Goal: Task Accomplishment & Management: Use online tool/utility

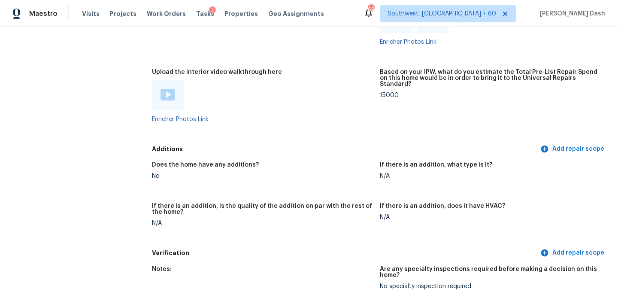
scroll to position [1616, 0]
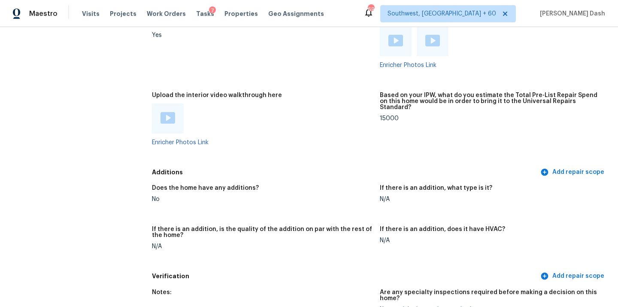
click at [390, 115] on div "15000" at bounding box center [490, 118] width 221 height 6
copy div "15000"
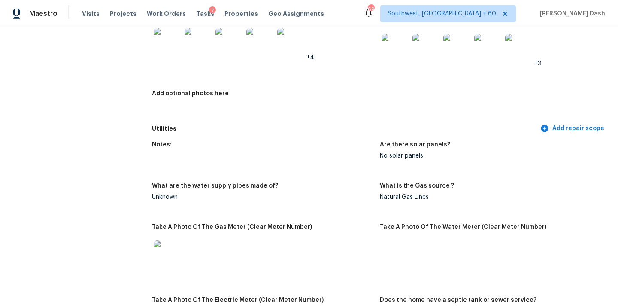
scroll to position [0, 0]
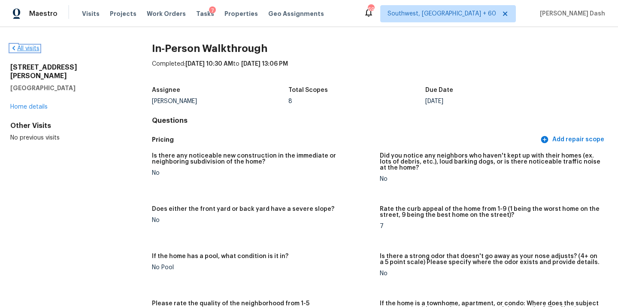
click at [36, 51] on link "All visits" at bounding box center [24, 49] width 29 height 6
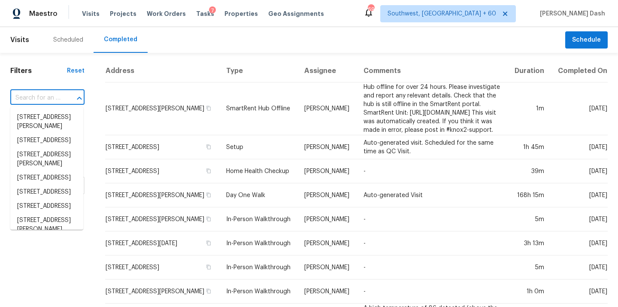
click at [58, 94] on input "text" at bounding box center [35, 97] width 50 height 13
paste input "2207 Anthony Hay Ln, Katy, TX 77449"
type input "2207 Anthony Hay Ln, Katy, TX 77449"
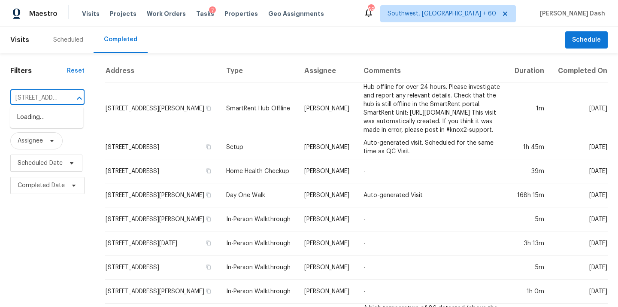
scroll to position [0, 60]
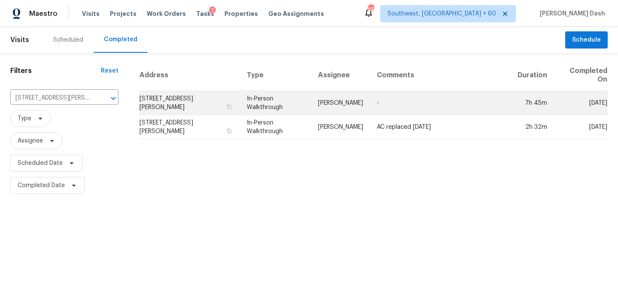
click at [269, 103] on td "In-Person Walkthrough" at bounding box center [275, 103] width 71 height 24
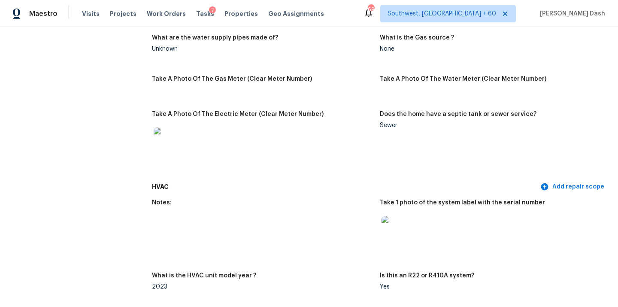
scroll to position [129, 0]
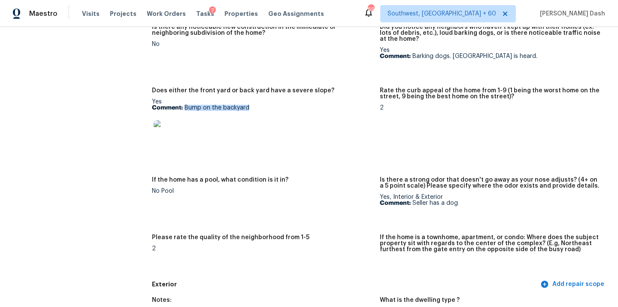
drag, startPoint x: 185, startPoint y: 109, endPoint x: 259, endPoint y: 113, distance: 74.8
click at [259, 113] on div "Yes Comment: Bump on the backyard" at bounding box center [262, 126] width 221 height 54
copy p "Bump on the backyard"
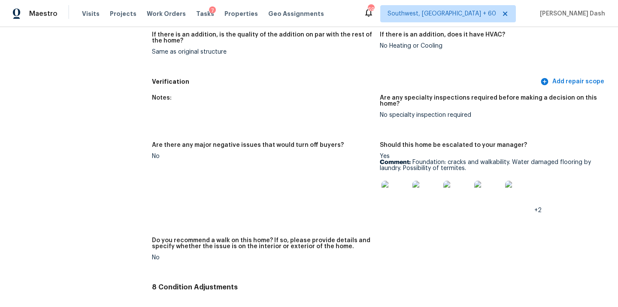
scroll to position [1963, 0]
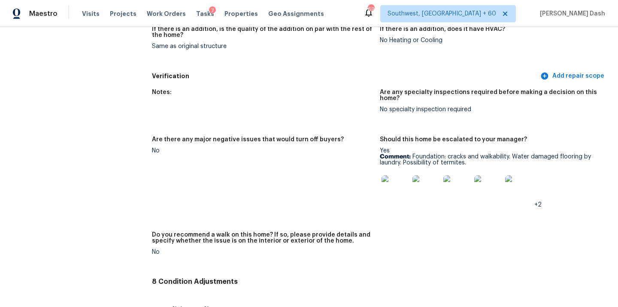
click at [401, 180] on img at bounding box center [395, 188] width 27 height 27
drag, startPoint x: 412, startPoint y: 142, endPoint x: 474, endPoint y: 152, distance: 63.0
click at [474, 154] on p "Comment: Foundation: cracks and walkability. Water damaged flooring by laundry.…" at bounding box center [490, 160] width 221 height 12
copy p "Foundation: cracks and walkability. Water damaged flooring by laundry. Possibil…"
click at [406, 176] on img at bounding box center [395, 188] width 27 height 27
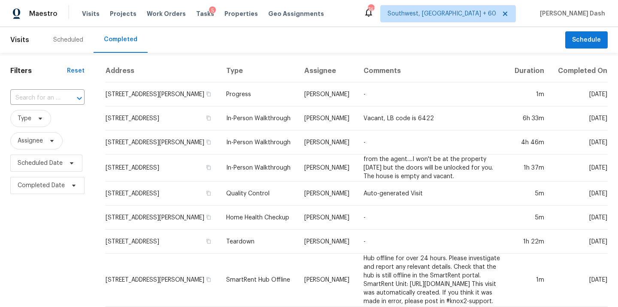
click at [49, 105] on div "​" at bounding box center [47, 98] width 74 height 18
paste input "2207 Anthony Hay Ln, Katy, TX 77449"
type input "2207 Anthony Hay Ln, Katy, TX 77449"
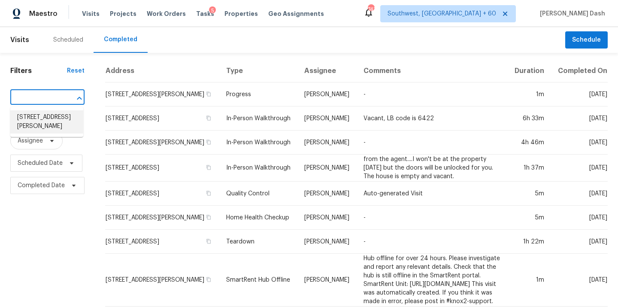
click at [53, 120] on li "2207 Anthony Hay Ln, Katy, TX 77449" at bounding box center [46, 121] width 73 height 23
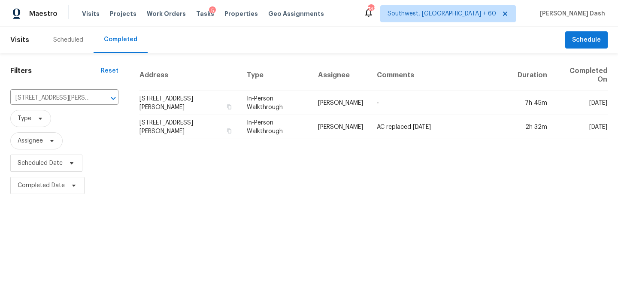
click at [286, 102] on td "In-Person Walkthrough" at bounding box center [275, 103] width 71 height 24
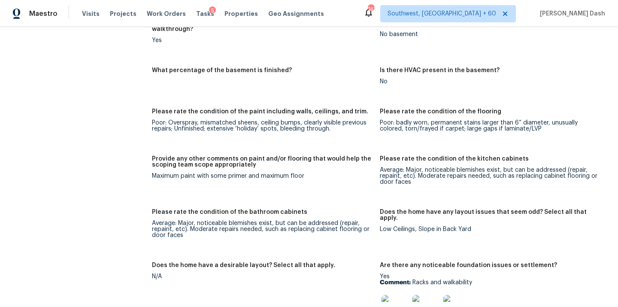
scroll to position [1220, 0]
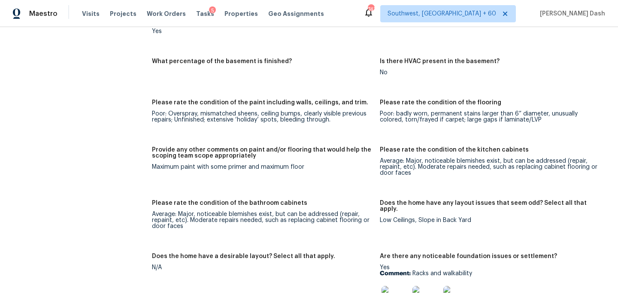
click at [397, 286] on img at bounding box center [395, 299] width 27 height 27
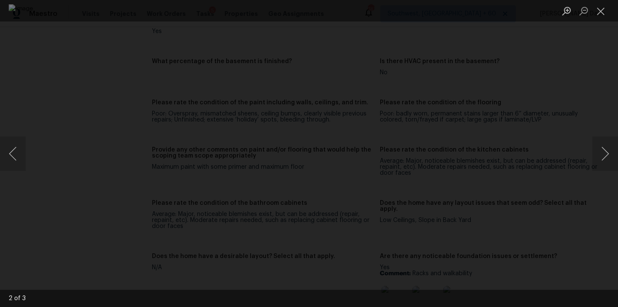
click at [70, 133] on div "Lightbox" at bounding box center [309, 153] width 618 height 307
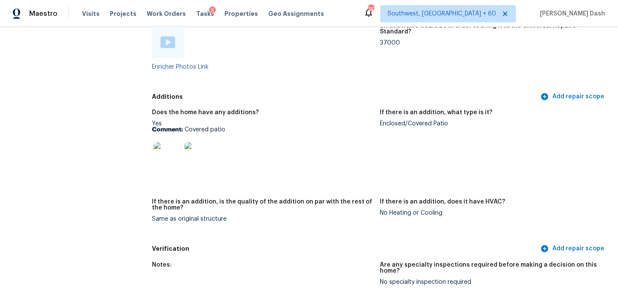
scroll to position [1783, 0]
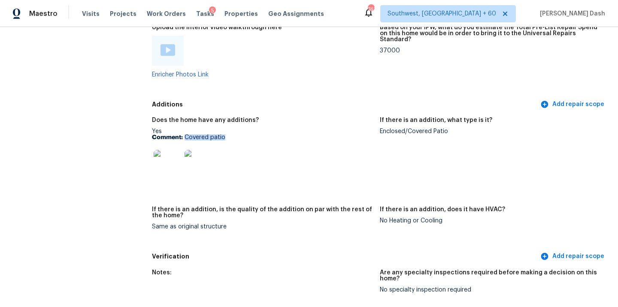
drag, startPoint x: 185, startPoint y: 126, endPoint x: 237, endPoint y: 126, distance: 51.5
click at [237, 134] on p "Comment: Covered patio" at bounding box center [262, 137] width 221 height 6
copy p "Covered patio"
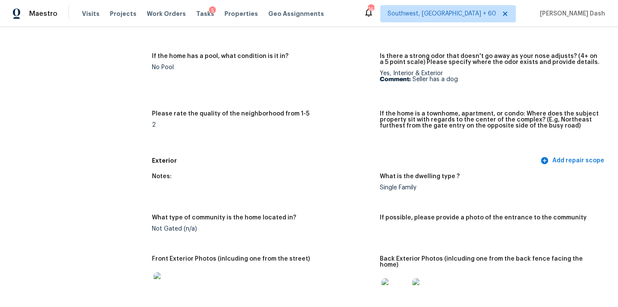
scroll to position [0, 0]
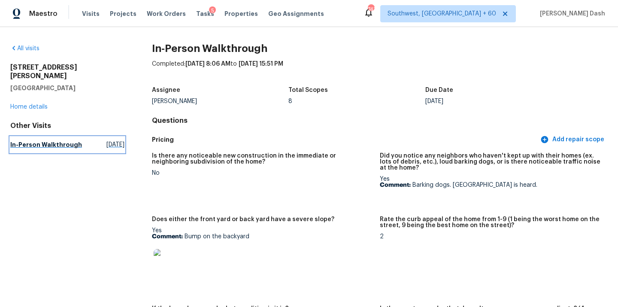
click at [45, 143] on h5 "In-Person Walkthrough" at bounding box center [46, 144] width 72 height 9
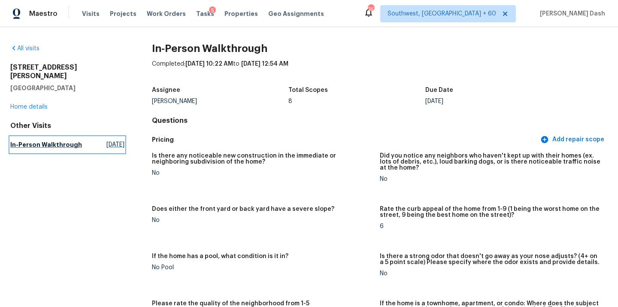
click at [39, 140] on h5 "In-Person Walkthrough" at bounding box center [46, 144] width 72 height 9
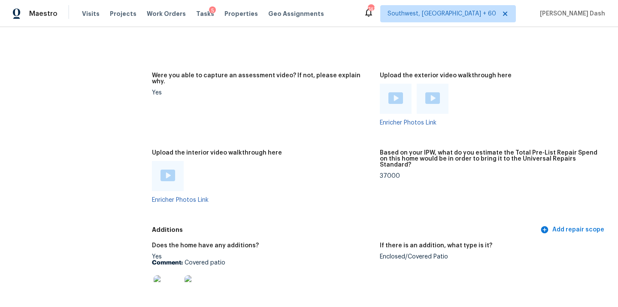
scroll to position [1658, 0]
click at [389, 172] on div "37000" at bounding box center [490, 175] width 221 height 6
copy div "37000"
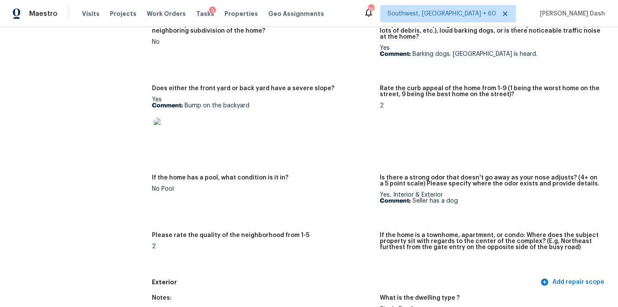
scroll to position [0, 0]
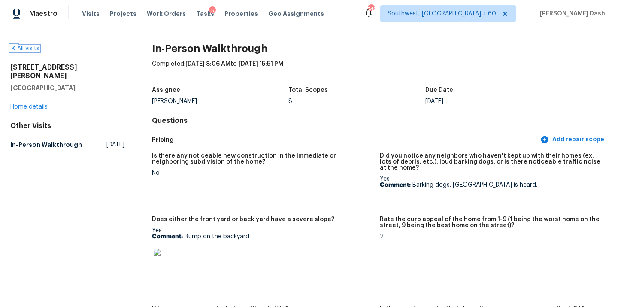
click at [36, 48] on link "All visits" at bounding box center [24, 49] width 29 height 6
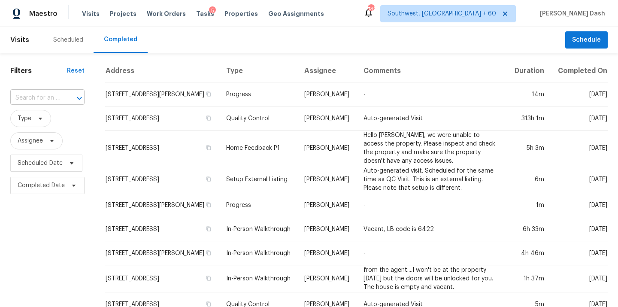
click at [56, 101] on input "text" at bounding box center [35, 97] width 50 height 13
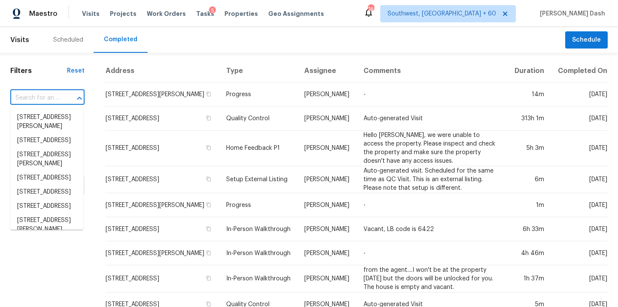
paste input "1512 Anhalt Rnch, New Braunfels, TX 78132"
type input "1512 Anhalt Rnch, New Braunfels, TX 78132"
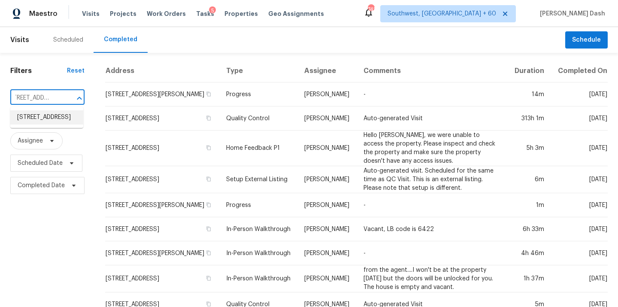
click at [46, 124] on li "1512 Anhalt Rnch, New Braunfels, TX 78132" at bounding box center [46, 117] width 73 height 14
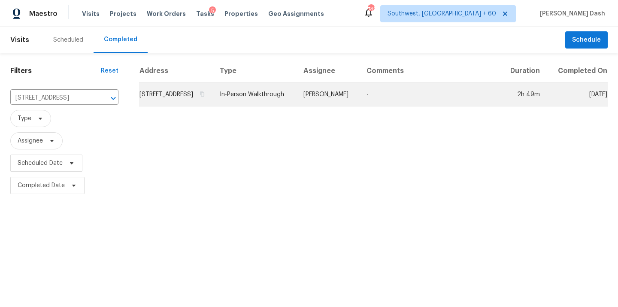
click at [297, 106] on td "In-Person Walkthrough" at bounding box center [255, 94] width 84 height 24
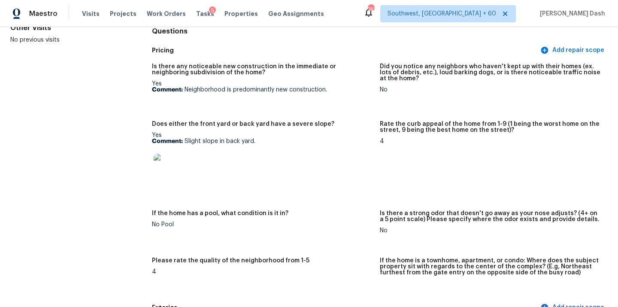
scroll to position [97, 0]
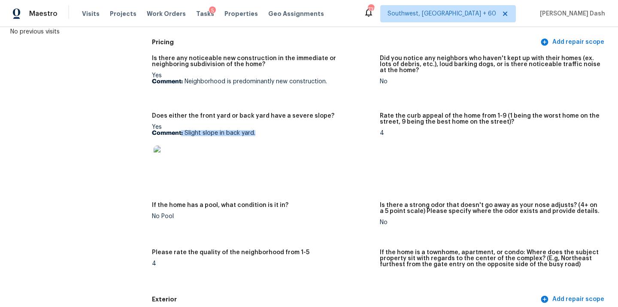
drag, startPoint x: 182, startPoint y: 131, endPoint x: 274, endPoint y: 136, distance: 92.4
click at [274, 136] on p "Comment: Slight slope in back yard." at bounding box center [262, 133] width 221 height 6
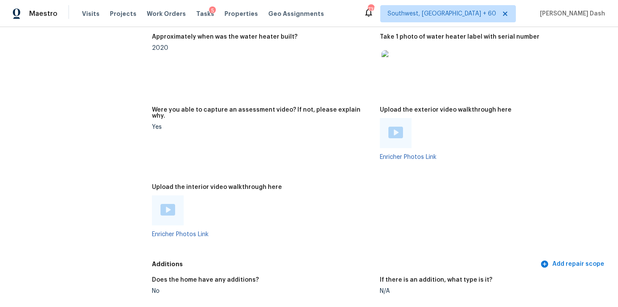
scroll to position [1651, 0]
click at [164, 203] on img at bounding box center [168, 209] width 15 height 12
click at [321, 54] on figure "Approximately when was the water heater built? 2020" at bounding box center [266, 64] width 228 height 63
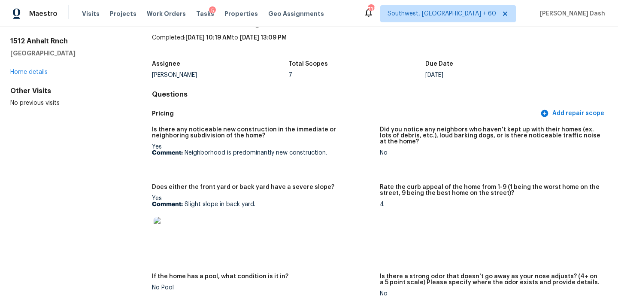
scroll to position [37, 0]
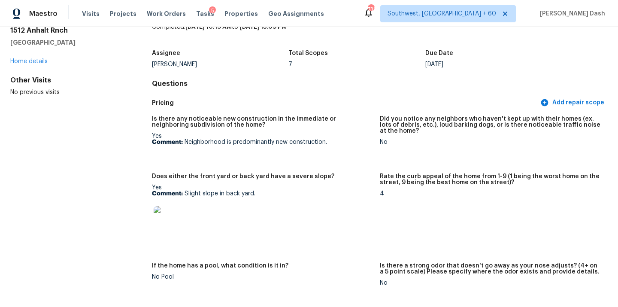
drag, startPoint x: 183, startPoint y: 193, endPoint x: 257, endPoint y: 191, distance: 73.9
click at [257, 191] on p "Comment: Slight slope in back yard." at bounding box center [262, 194] width 221 height 6
drag, startPoint x: 185, startPoint y: 194, endPoint x: 262, endPoint y: 194, distance: 77.3
click at [262, 194] on p "Comment: Slight slope in back yard." at bounding box center [262, 194] width 221 height 6
copy p "Slight slope in back yard."
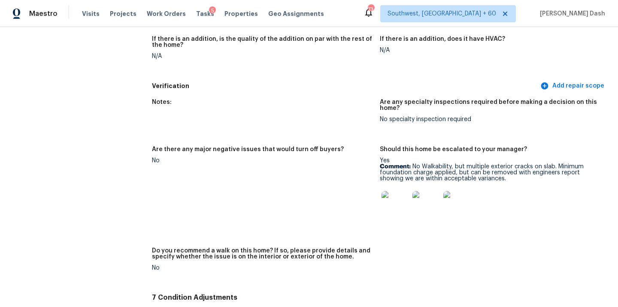
scroll to position [1978, 0]
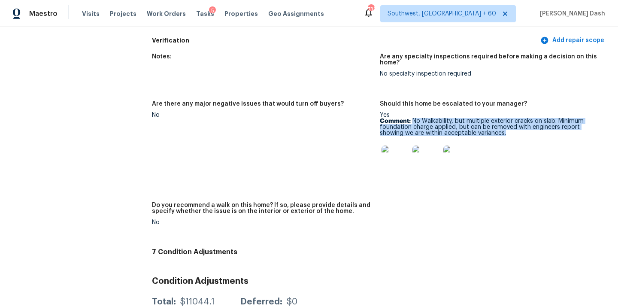
drag, startPoint x: 413, startPoint y: 109, endPoint x: 515, endPoint y: 121, distance: 102.5
click at [515, 121] on p "Comment: No Walkability, but multiple exterior cracks on slab. Minimum foundati…" at bounding box center [490, 127] width 221 height 18
copy p "No Walkability, but multiple exterior cracks on slab. Minimum foundation charge…"
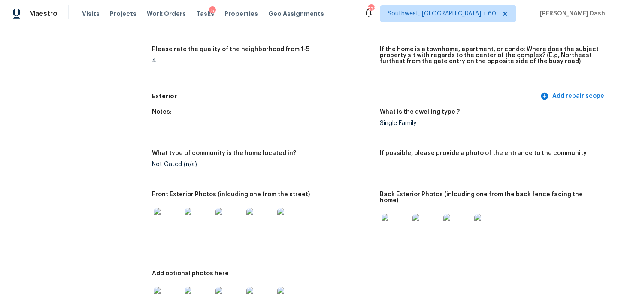
scroll to position [0, 0]
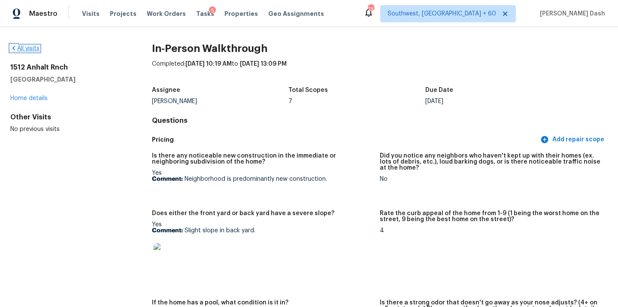
click at [39, 49] on link "All visits" at bounding box center [24, 49] width 29 height 6
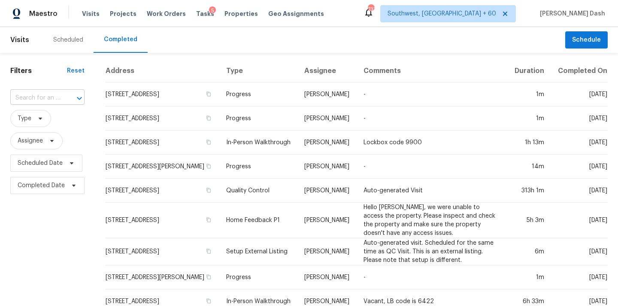
click at [50, 99] on input "text" at bounding box center [35, 97] width 50 height 13
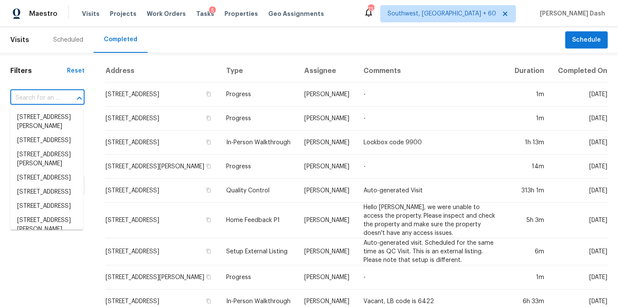
paste input "9401 Rutlandshire Dr, Mechanicsville, VA 23116"
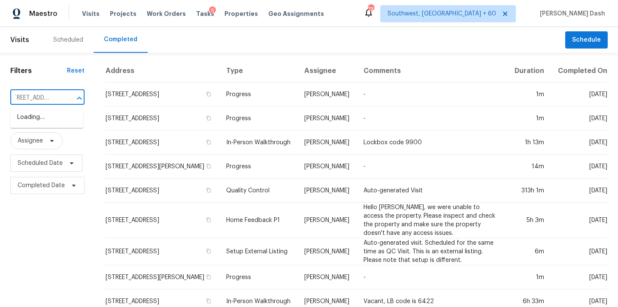
type input "9401 Rutlandshire Dr, Mechanicsville, VA 23116"
click at [48, 99] on input "text" at bounding box center [35, 97] width 50 height 13
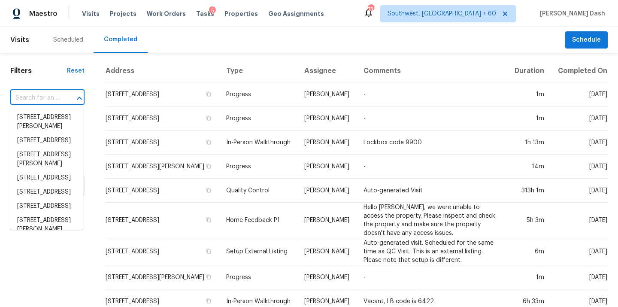
paste input "9401 Rutlandshire Dr, Mechanicsville, VA 23116"
type input "9401 Rutlandshire Dr, Mechanicsville, VA 23116"
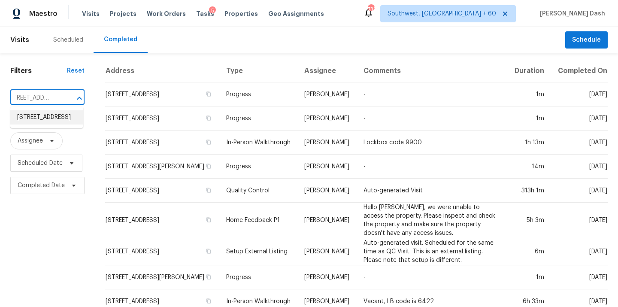
click at [54, 116] on li "9401 Rutlandshire Dr, Mechanicsville, VA 23116" at bounding box center [46, 117] width 73 height 14
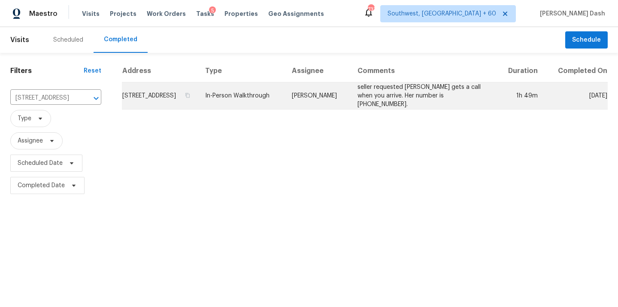
drag, startPoint x: 261, startPoint y: 91, endPoint x: 275, endPoint y: 98, distance: 16.5
click at [275, 98] on td "In-Person Walkthrough" at bounding box center [241, 95] width 87 height 27
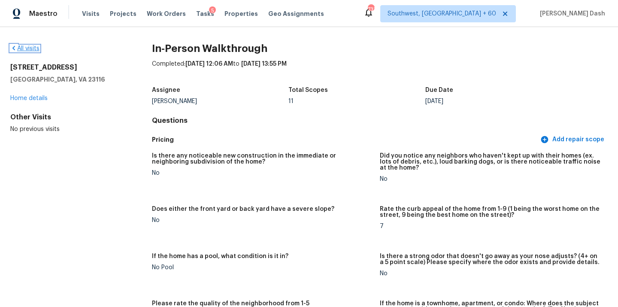
click at [34, 50] on link "All visits" at bounding box center [24, 49] width 29 height 6
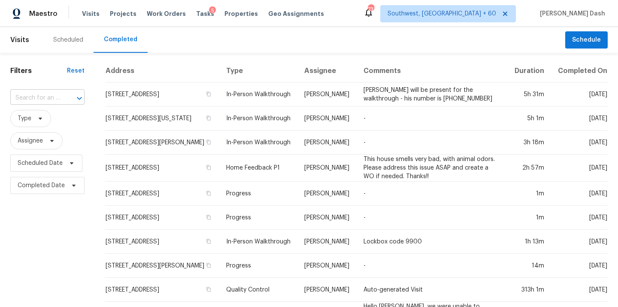
click at [50, 94] on input "text" at bounding box center [35, 97] width 50 height 13
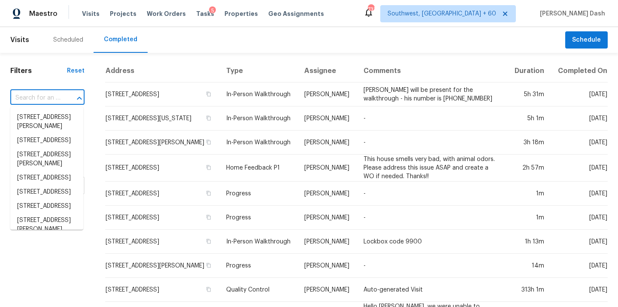
paste input "8200 Oceanview Ter Apt 412, San Francisco, CA 94132"
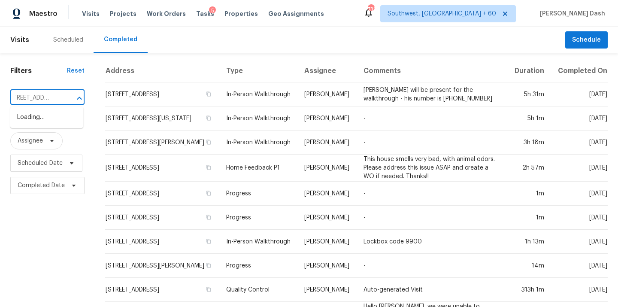
type input "8200 Oceanview Ter Apt 412, San Francisco, CA 94132"
click at [51, 100] on input "text" at bounding box center [35, 97] width 50 height 13
paste input "8200 Oceanview Ter Apt 412, San Francisco, CA 94132"
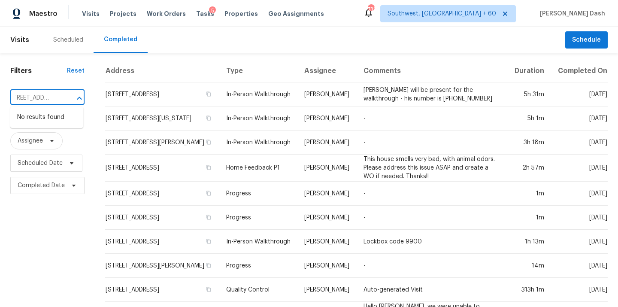
type input "8200 Oceanview Ter Apt 412, San Francisco, CA 94132"
click at [62, 106] on div "​" at bounding box center [47, 98] width 74 height 18
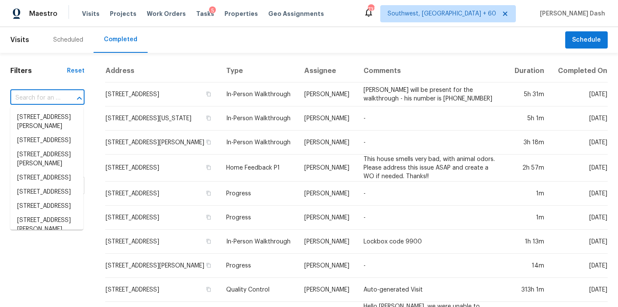
paste input "8200 Oceanview Ter Apt 412, San Francisco, CA 94132"
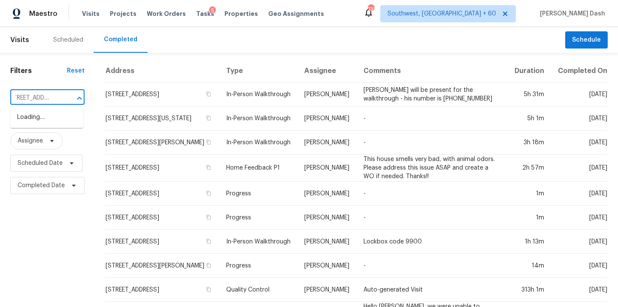
type input "8200 Oceanview Ter"
click at [58, 121] on li "8200 Oceanview Ter Apt 412, San Francisco, CA 94132" at bounding box center [46, 117] width 73 height 14
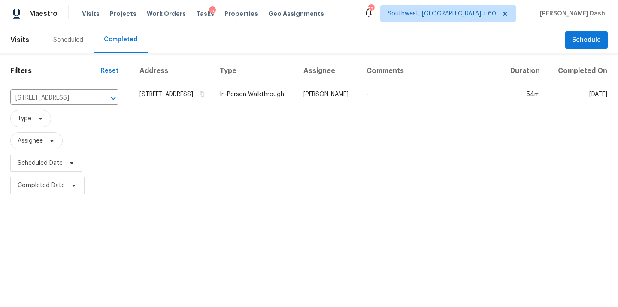
click at [352, 82] on th "Assignee" at bounding box center [328, 71] width 63 height 23
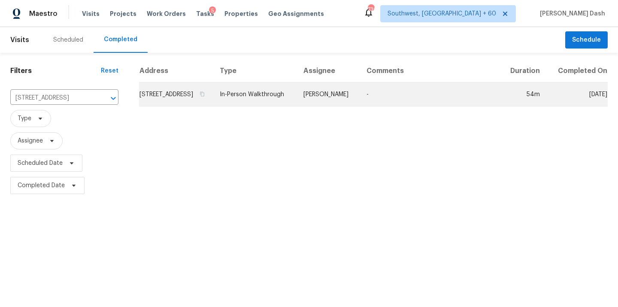
click at [340, 104] on td "[PERSON_NAME]" at bounding box center [328, 94] width 63 height 24
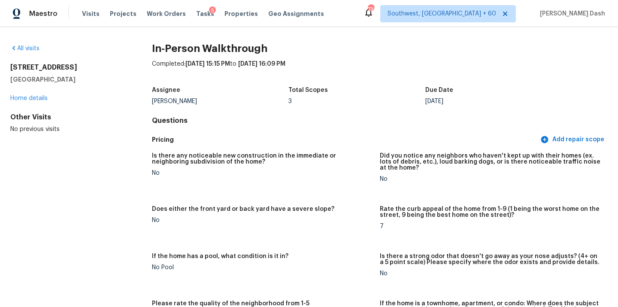
drag, startPoint x: 128, startPoint y: 65, endPoint x: 131, endPoint y: 57, distance: 8.9
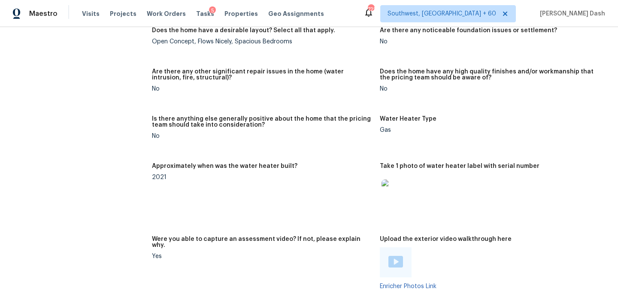
scroll to position [1197, 0]
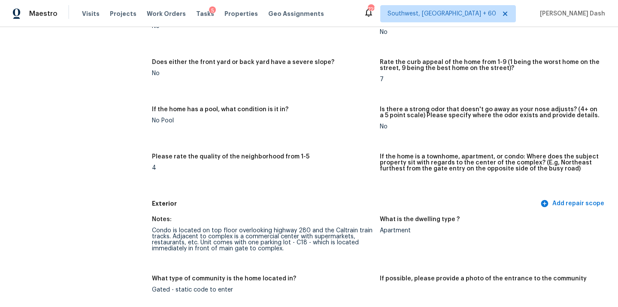
scroll to position [0, 0]
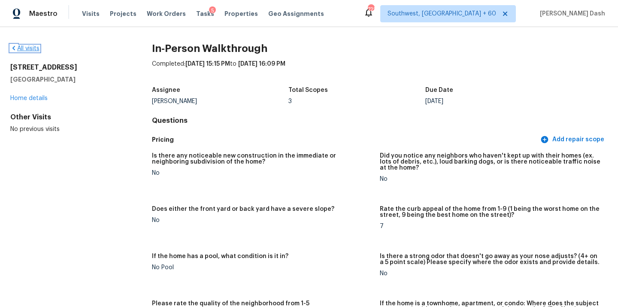
click at [37, 48] on link "All visits" at bounding box center [24, 49] width 29 height 6
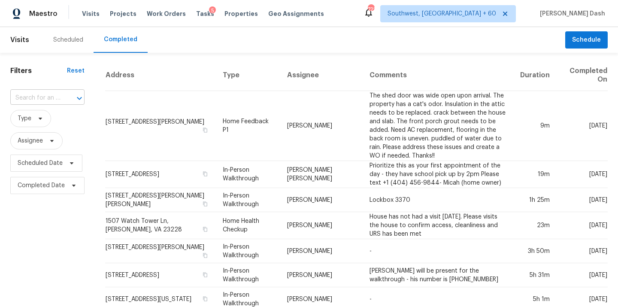
click at [46, 94] on input "text" at bounding box center [35, 97] width 50 height 13
paste input "1236 Acanthus St, Pflugerville, TX 78660"
type input "1236 Acanthus St, Pflugerville, TX 78660"
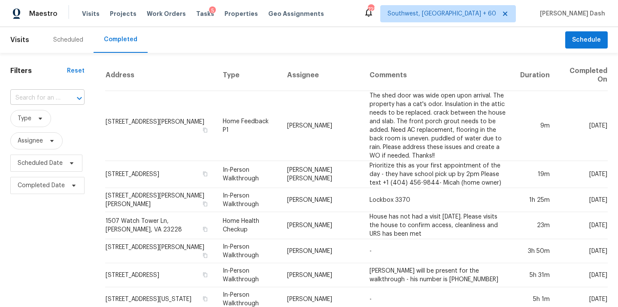
click at [50, 96] on input "text" at bounding box center [35, 97] width 50 height 13
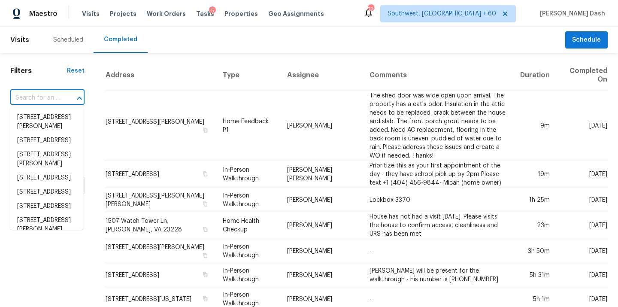
paste input "1236 Acanthus St, Pflugerville, TX 78660"
type input "1236 Acanthus St, Pflugerville, TX 78660"
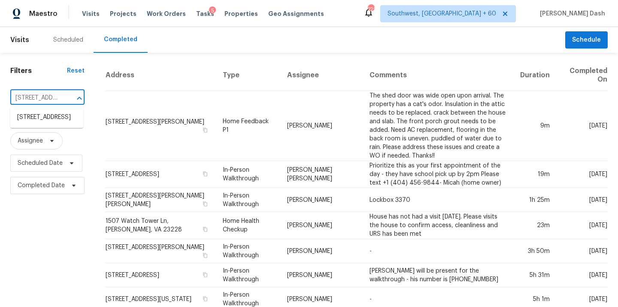
scroll to position [0, 69]
click at [50, 124] on li "1236 Acanthus St, Pflugerville, TX 78660" at bounding box center [46, 117] width 73 height 14
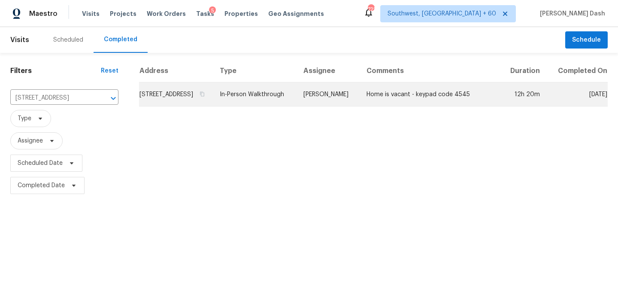
click at [329, 106] on td "[PERSON_NAME]" at bounding box center [328, 94] width 63 height 24
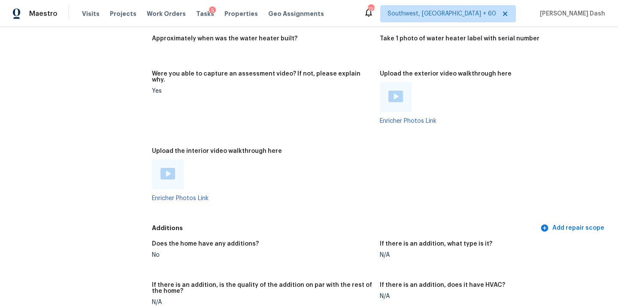
scroll to position [1473, 0]
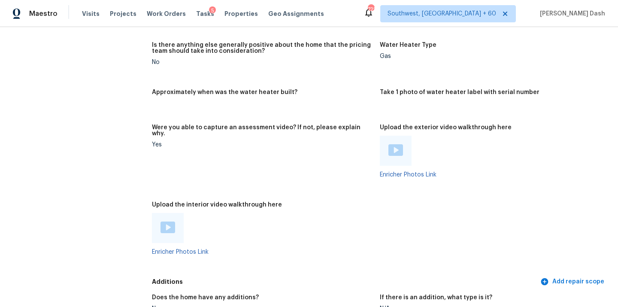
click at [167, 222] on img at bounding box center [168, 228] width 15 height 12
click at [164, 225] on div at bounding box center [168, 228] width 32 height 30
click at [168, 222] on img at bounding box center [168, 228] width 15 height 12
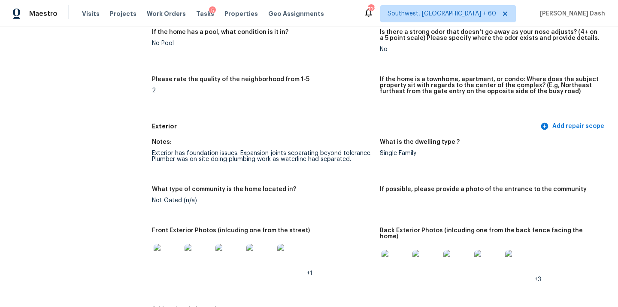
scroll to position [257, 0]
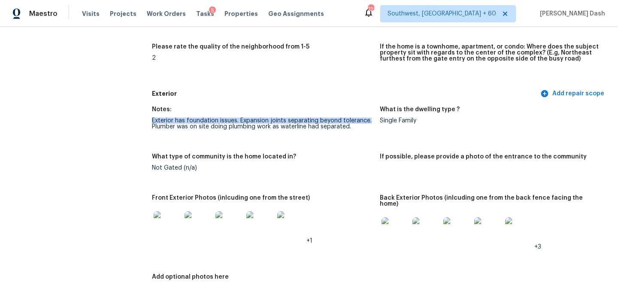
drag, startPoint x: 152, startPoint y: 121, endPoint x: 370, endPoint y: 122, distance: 218.1
click at [370, 122] on div "Exterior has foundation issues. Expansion joints separating beyond tolerance. P…" at bounding box center [262, 124] width 221 height 12
copy div "Exterior has foundation issues. Expansion joints separating beyond tolerance."
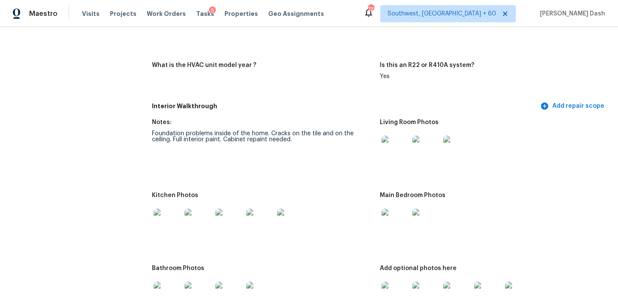
scroll to position [839, 0]
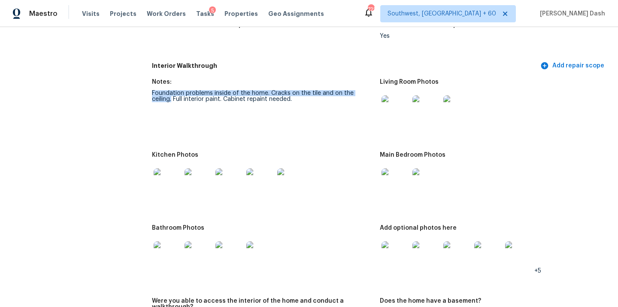
drag, startPoint x: 152, startPoint y: 87, endPoint x: 372, endPoint y: 87, distance: 220.7
copy div "Foundation problems inside of the home. Cracks on the tile and on the ceiling."
click at [218, 100] on figure "Notes: Foundation problems inside of the home. Cracks on the tile and on the ce…" at bounding box center [266, 110] width 228 height 63
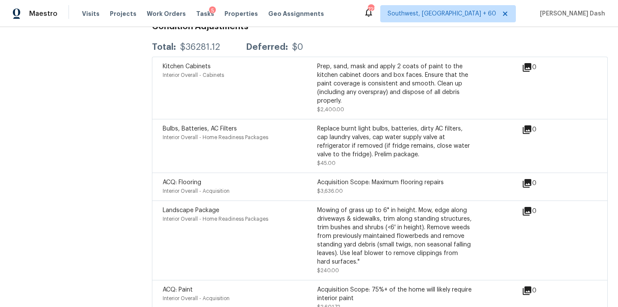
scroll to position [2019, 0]
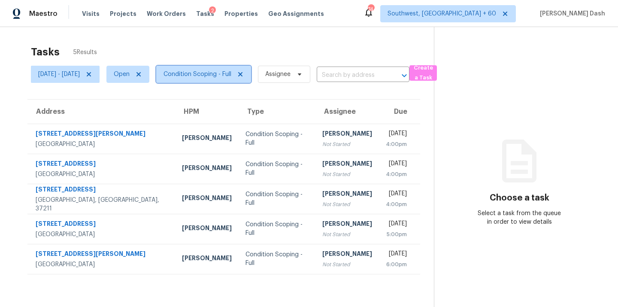
click at [231, 73] on span "Condition Scoping - Full" at bounding box center [198, 74] width 68 height 9
click at [246, 47] on div "Tasks 5 Results" at bounding box center [232, 52] width 403 height 22
click at [235, 70] on span "Condition Scoping - Full" at bounding box center [203, 74] width 95 height 17
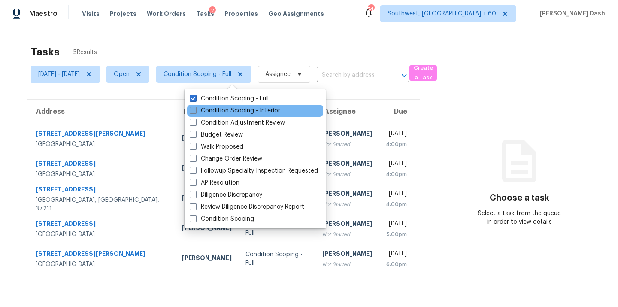
click at [228, 109] on label "Condition Scoping - Interior" at bounding box center [235, 110] width 91 height 9
click at [195, 109] on input "Condition Scoping - Interior" at bounding box center [193, 109] width 6 height 6
checkbox input "true"
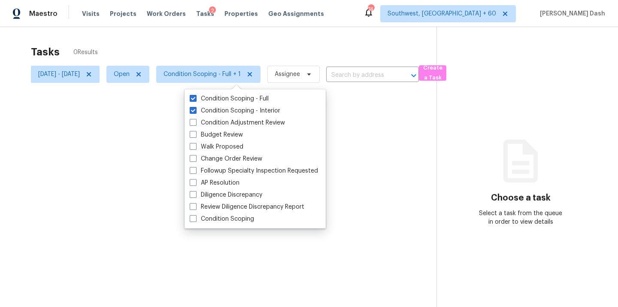
click at [237, 36] on div at bounding box center [309, 153] width 618 height 307
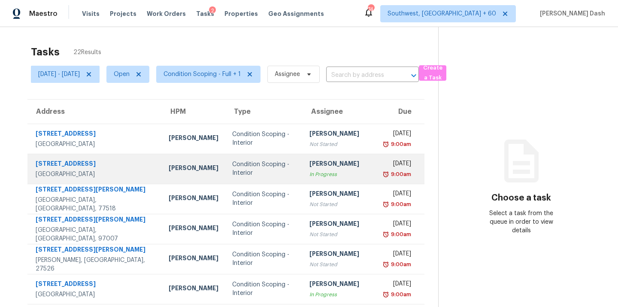
scroll to position [140, 0]
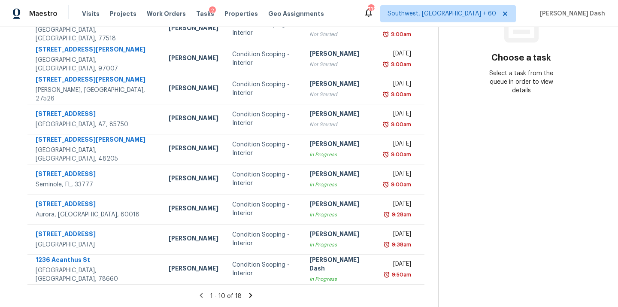
click at [481, 181] on section "Choose a task Select a task from the queue in order to view details" at bounding box center [521, 97] width 166 height 420
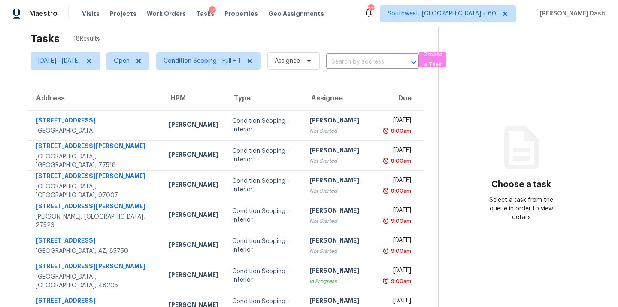
scroll to position [9, 0]
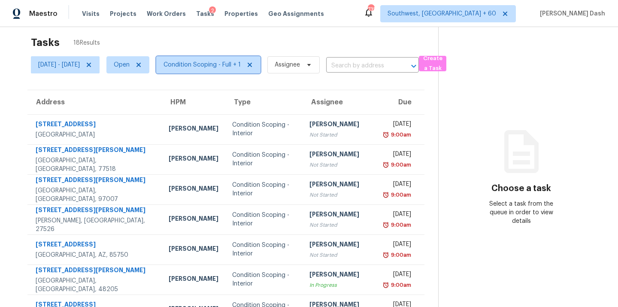
click at [241, 64] on span "Condition Scoping - Full + 1" at bounding box center [202, 65] width 77 height 9
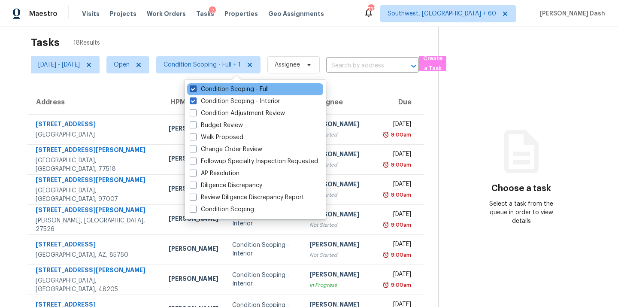
click at [243, 85] on label "Condition Scoping - Full" at bounding box center [229, 89] width 79 height 9
click at [195, 85] on input "Condition Scoping - Full" at bounding box center [193, 88] width 6 height 6
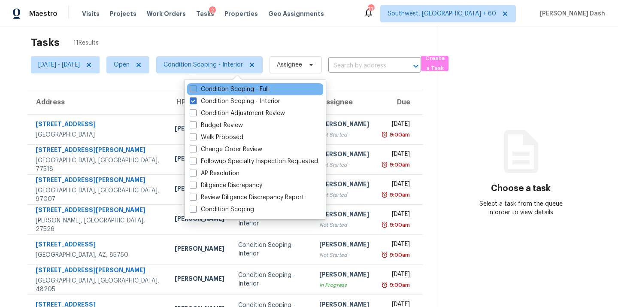
click at [240, 88] on label "Condition Scoping - Full" at bounding box center [229, 89] width 79 height 9
click at [195, 88] on input "Condition Scoping - Full" at bounding box center [193, 88] width 6 height 6
checkbox input "true"
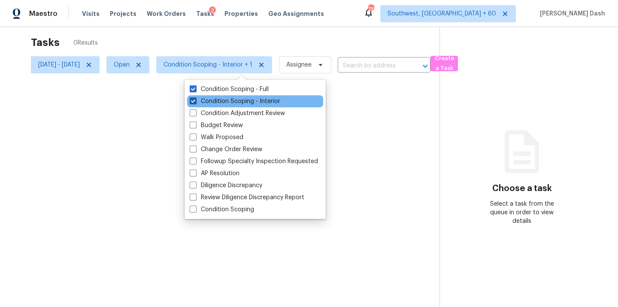
click at [242, 98] on label "Condition Scoping - Interior" at bounding box center [235, 101] width 91 height 9
click at [195, 98] on input "Condition Scoping - Interior" at bounding box center [193, 100] width 6 height 6
checkbox input "false"
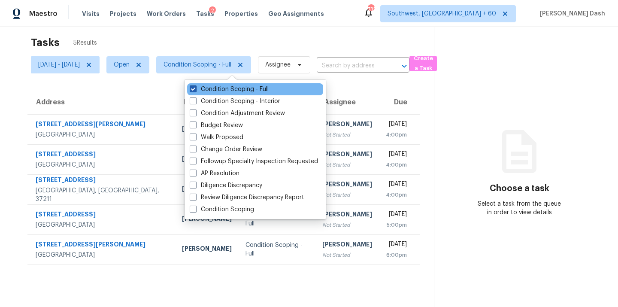
click at [236, 89] on label "Condition Scoping - Full" at bounding box center [229, 89] width 79 height 9
click at [195, 89] on input "Condition Scoping - Full" at bounding box center [193, 88] width 6 height 6
checkbox input "false"
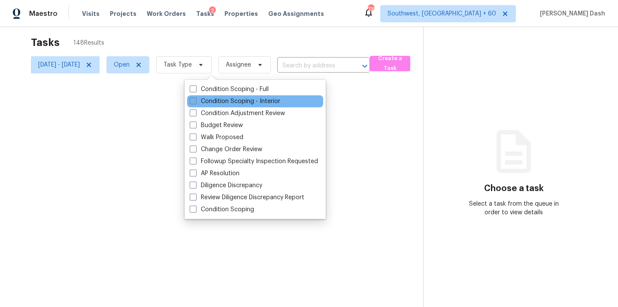
click at [234, 101] on label "Condition Scoping - Interior" at bounding box center [235, 101] width 91 height 9
click at [195, 101] on input "Condition Scoping - Interior" at bounding box center [193, 100] width 6 height 6
checkbox input "true"
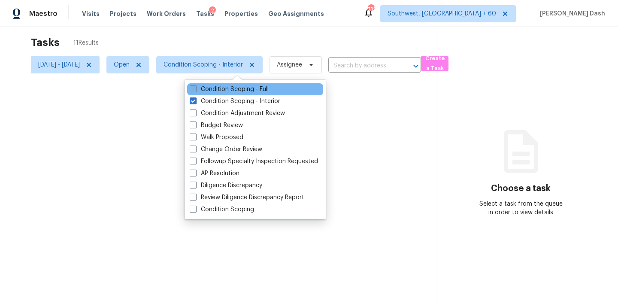
click at [234, 89] on label "Condition Scoping - Full" at bounding box center [229, 89] width 79 height 9
click at [195, 89] on input "Condition Scoping - Full" at bounding box center [193, 88] width 6 height 6
checkbox input "true"
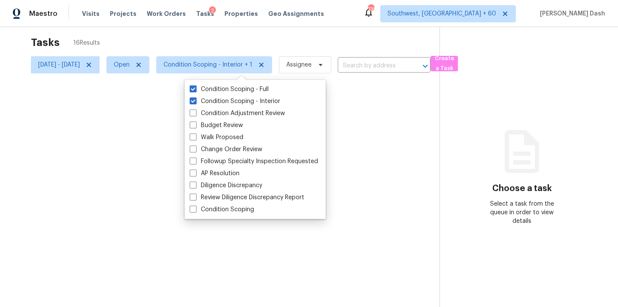
click at [246, 44] on div at bounding box center [309, 153] width 618 height 307
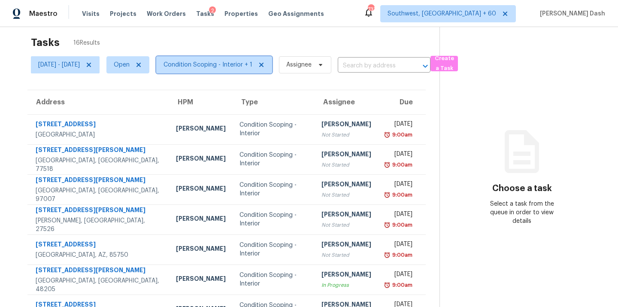
click at [234, 64] on span "Condition Scoping - Interior + 1" at bounding box center [208, 65] width 89 height 9
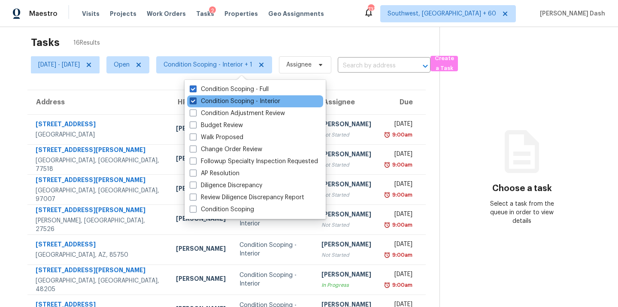
click at [235, 100] on label "Condition Scoping - Interior" at bounding box center [235, 101] width 91 height 9
click at [195, 100] on input "Condition Scoping - Interior" at bounding box center [193, 100] width 6 height 6
checkbox input "false"
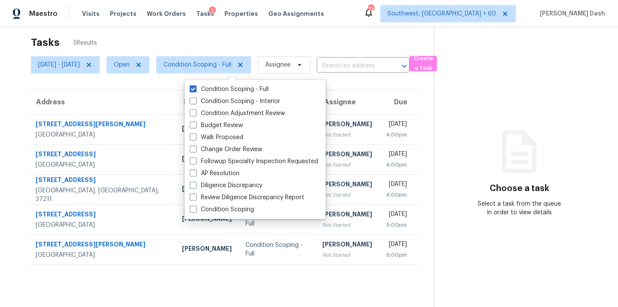
click at [147, 77] on section "Tasks 5 Results [DATE] - [DATE] Open Condition Scoping - Full Assignee ​ Create…" at bounding box center [224, 177] width 420 height 293
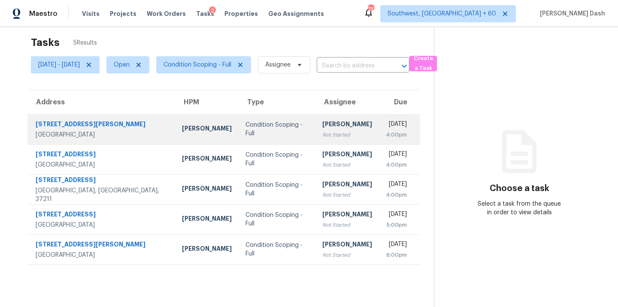
click at [246, 126] on div "Condition Scoping - Full" at bounding box center [278, 129] width 64 height 17
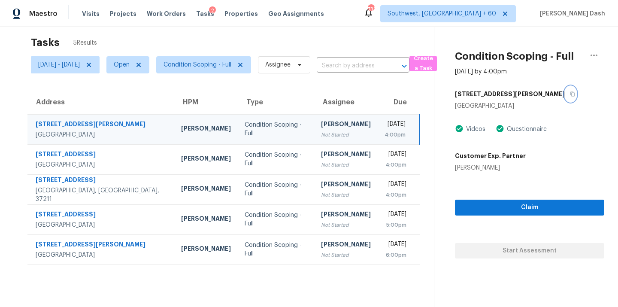
click at [570, 95] on icon "button" at bounding box center [572, 93] width 5 height 5
click at [238, 137] on td "Condition Scoping - Full" at bounding box center [276, 129] width 77 height 30
click at [571, 92] on icon "button" at bounding box center [573, 94] width 4 height 5
click at [514, 208] on span "Claim" at bounding box center [530, 207] width 136 height 11
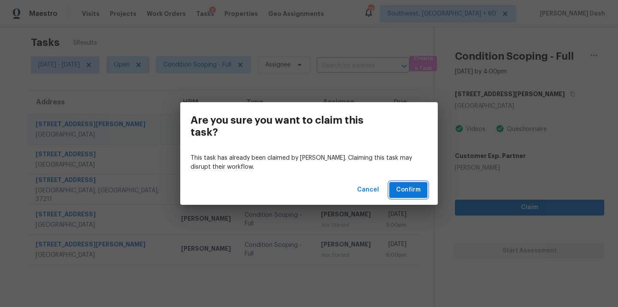
click at [414, 188] on span "Confirm" at bounding box center [408, 190] width 24 height 11
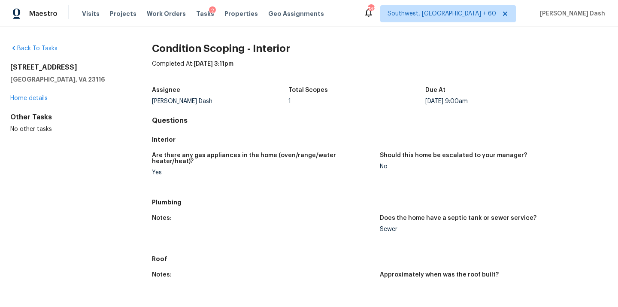
scroll to position [301, 0]
